Goal: Task Accomplishment & Management: Complete application form

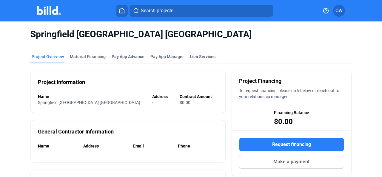
scroll to position [165, 0]
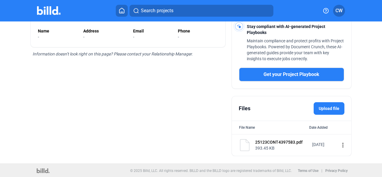
click at [334, 112] on label "Upload file" at bounding box center [328, 108] width 31 height 13
click at [0, 0] on input "Upload file" at bounding box center [0, 0] width 0 height 0
click at [339, 143] on mat-icon "more_vert" at bounding box center [342, 145] width 7 height 7
click at [331, 111] on div at bounding box center [191, 88] width 382 height 177
click at [330, 108] on label "Upload file" at bounding box center [328, 108] width 31 height 13
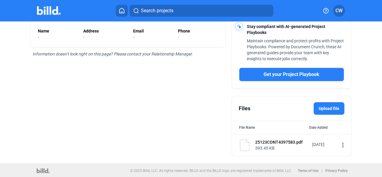
click at [0, 0] on input "Upload file" at bounding box center [0, 0] width 0 height 0
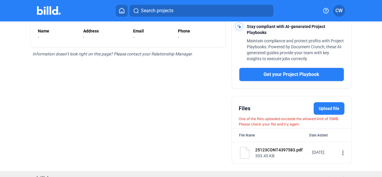
click at [333, 109] on label "Upload file" at bounding box center [328, 108] width 31 height 13
click at [0, 0] on input "Upload file" at bounding box center [0, 0] width 0 height 0
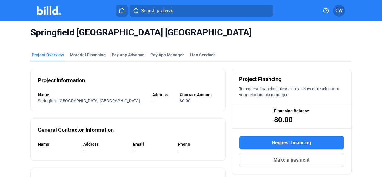
scroll to position [0, 0]
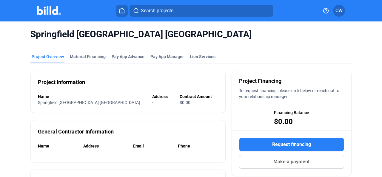
click at [44, 8] on img at bounding box center [49, 10] width 24 height 9
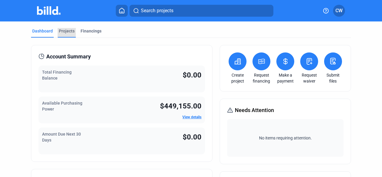
click at [69, 32] on div "Projects" at bounding box center [67, 31] width 16 height 6
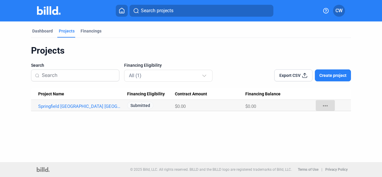
click at [325, 108] on mat-icon "more_horiz" at bounding box center [324, 105] width 7 height 7
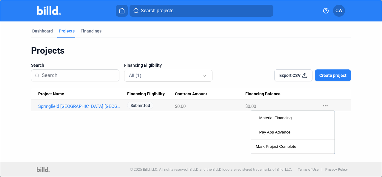
click at [332, 78] on div at bounding box center [191, 88] width 382 height 177
click at [339, 80] on button "Create project" at bounding box center [332, 75] width 36 height 12
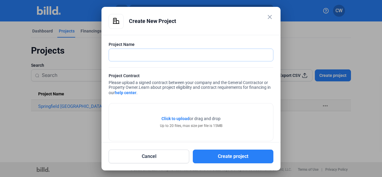
click at [162, 56] on input "text" at bounding box center [191, 55] width 164 height 12
paste input "T5 Garage Exit Plaz"
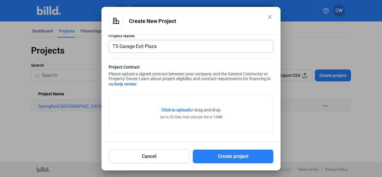
type input "T5 Garage Exit Plaza"
click at [177, 110] on span "Click to upload" at bounding box center [175, 110] width 28 height 5
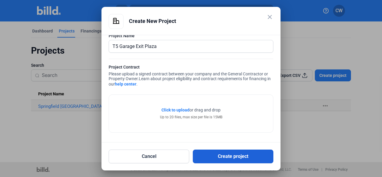
click at [224, 155] on button "Create project" at bounding box center [233, 157] width 80 height 14
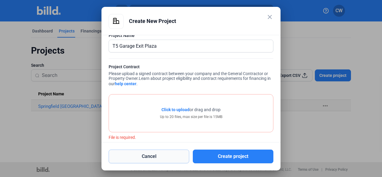
click at [163, 158] on button "Cancel" at bounding box center [148, 157] width 80 height 14
